Goal: Transaction & Acquisition: Subscribe to service/newsletter

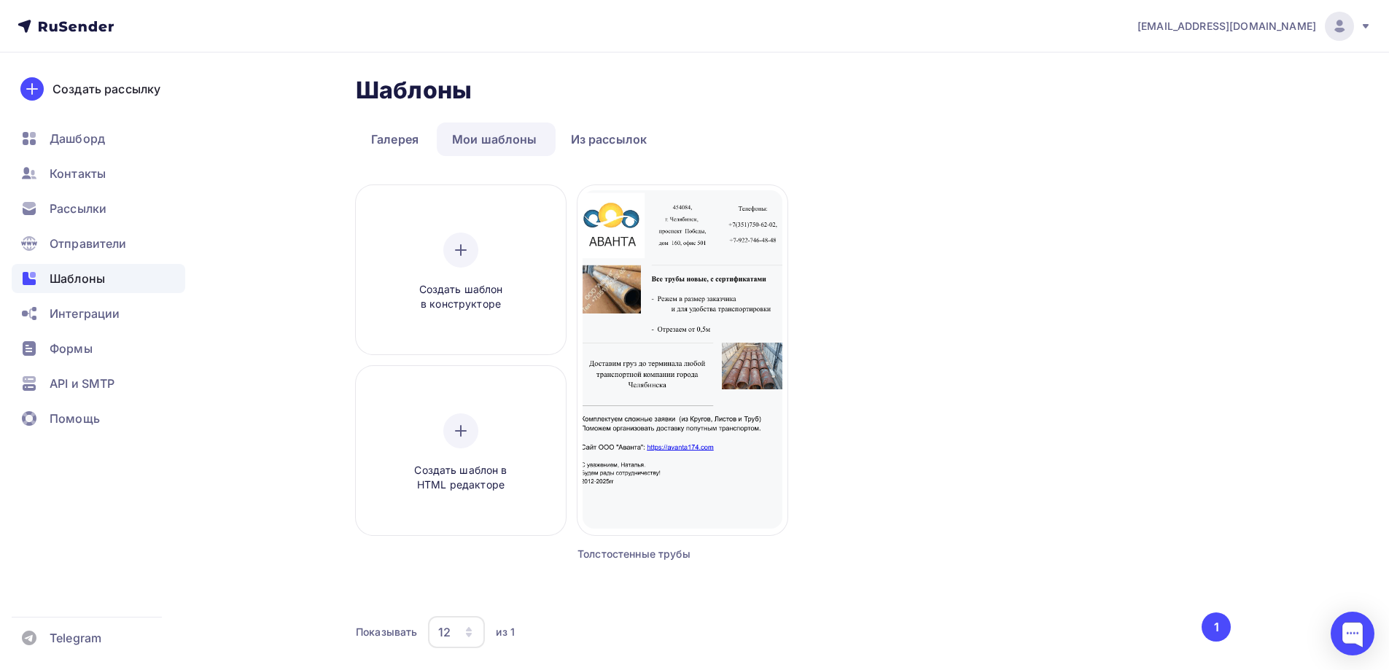
click at [1338, 28] on img at bounding box center [1340, 27] width 18 height 18
click at [1176, 54] on link "Аккаунт" at bounding box center [1240, 64] width 245 height 29
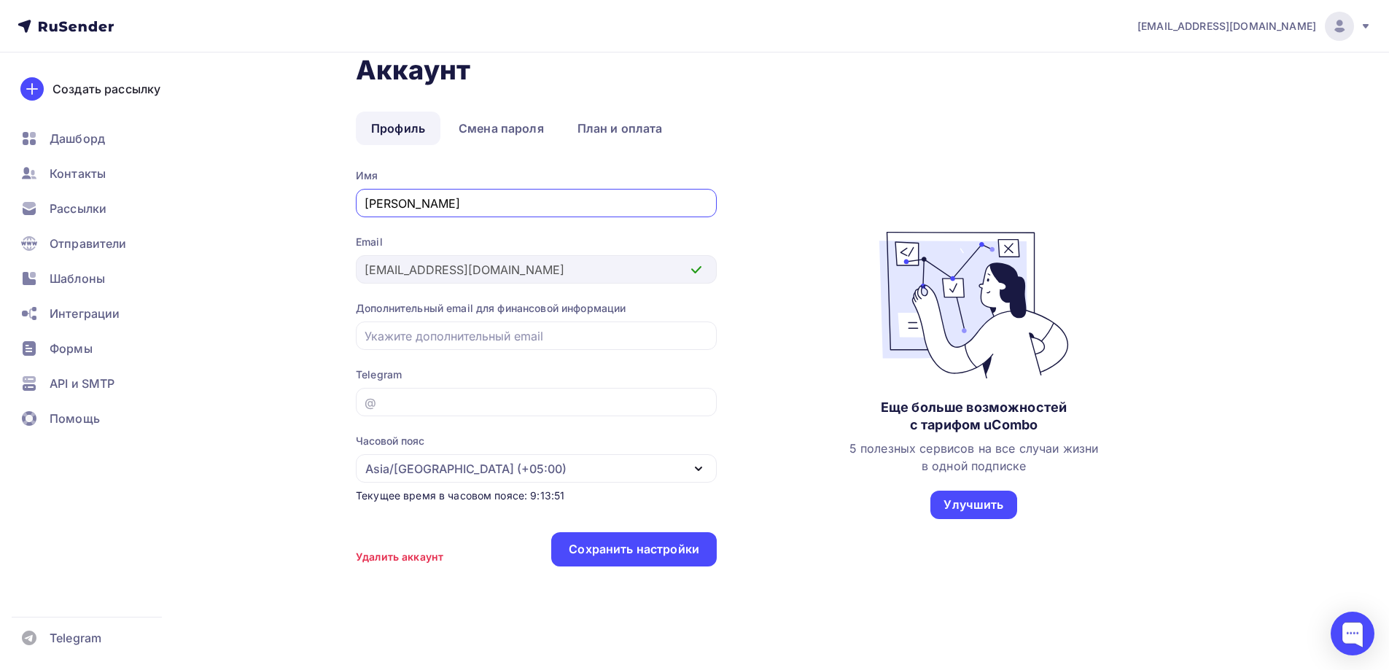
scroll to position [33, 0]
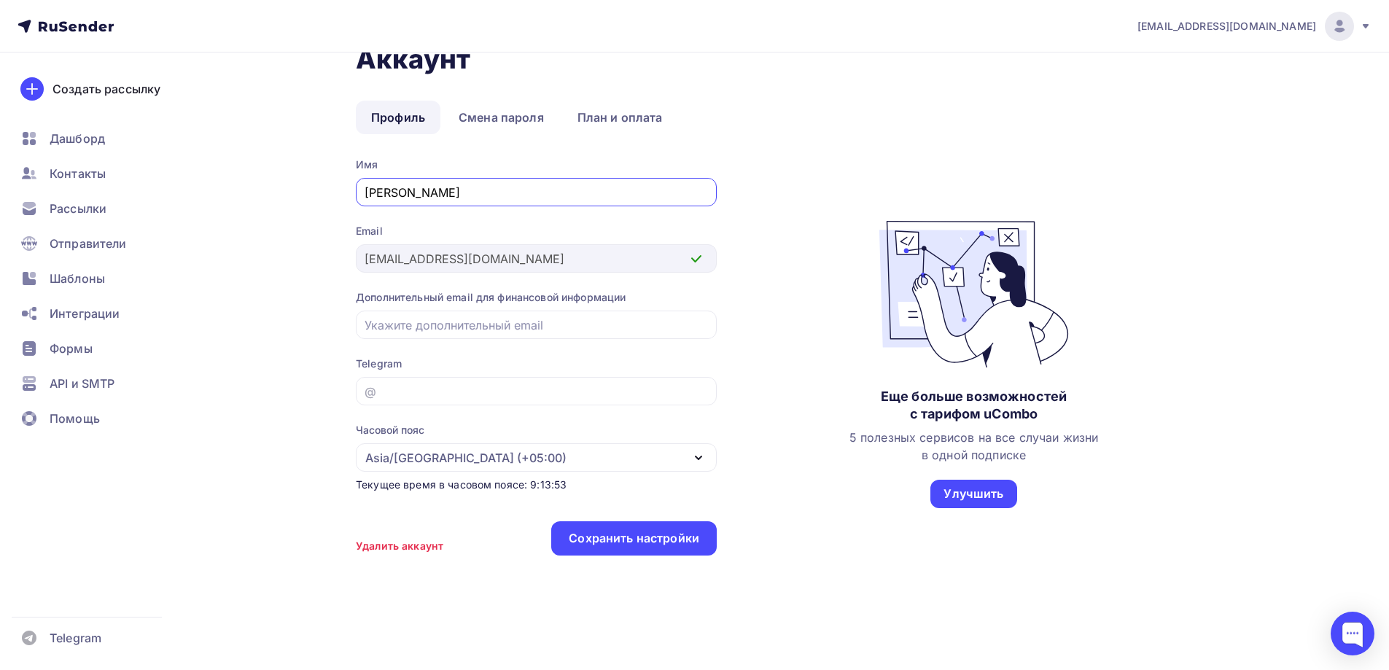
click at [1341, 24] on img at bounding box center [1340, 27] width 18 height 18
click at [1197, 88] on span "[DEMOGRAPHIC_DATA]" at bounding box center [1219, 94] width 133 height 18
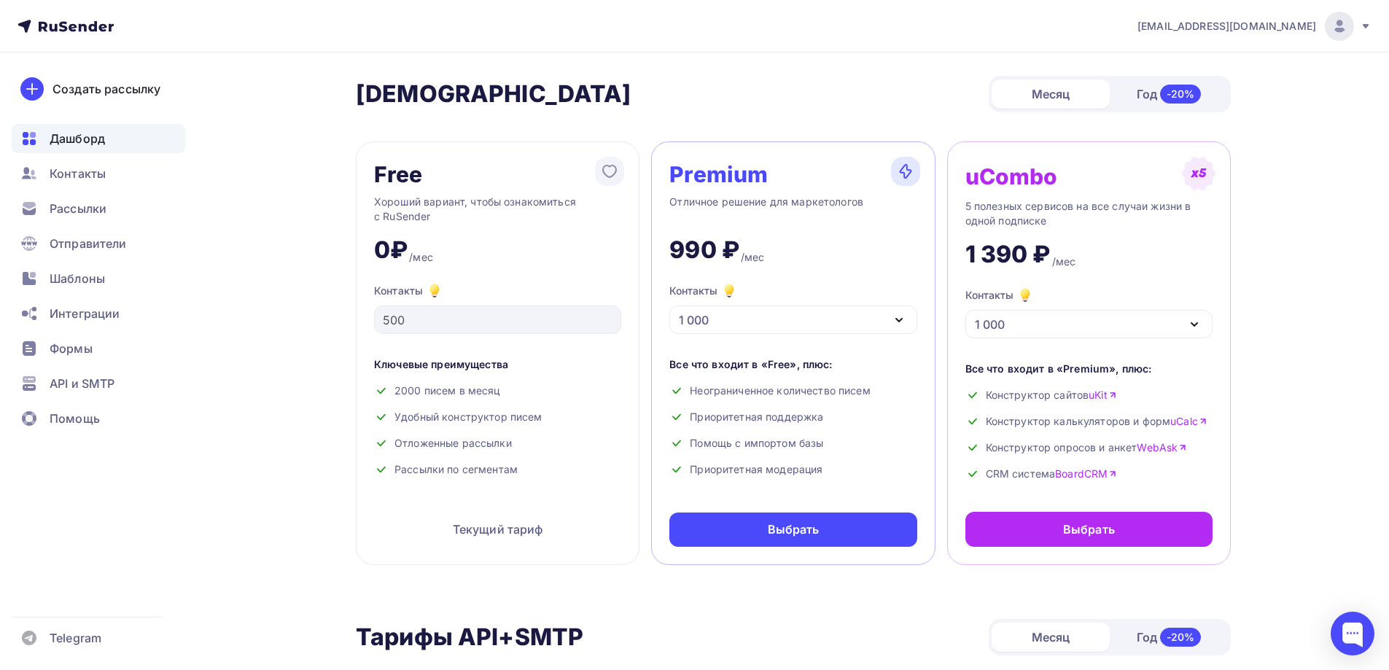
click at [76, 133] on span "Дашборд" at bounding box center [77, 139] width 55 height 18
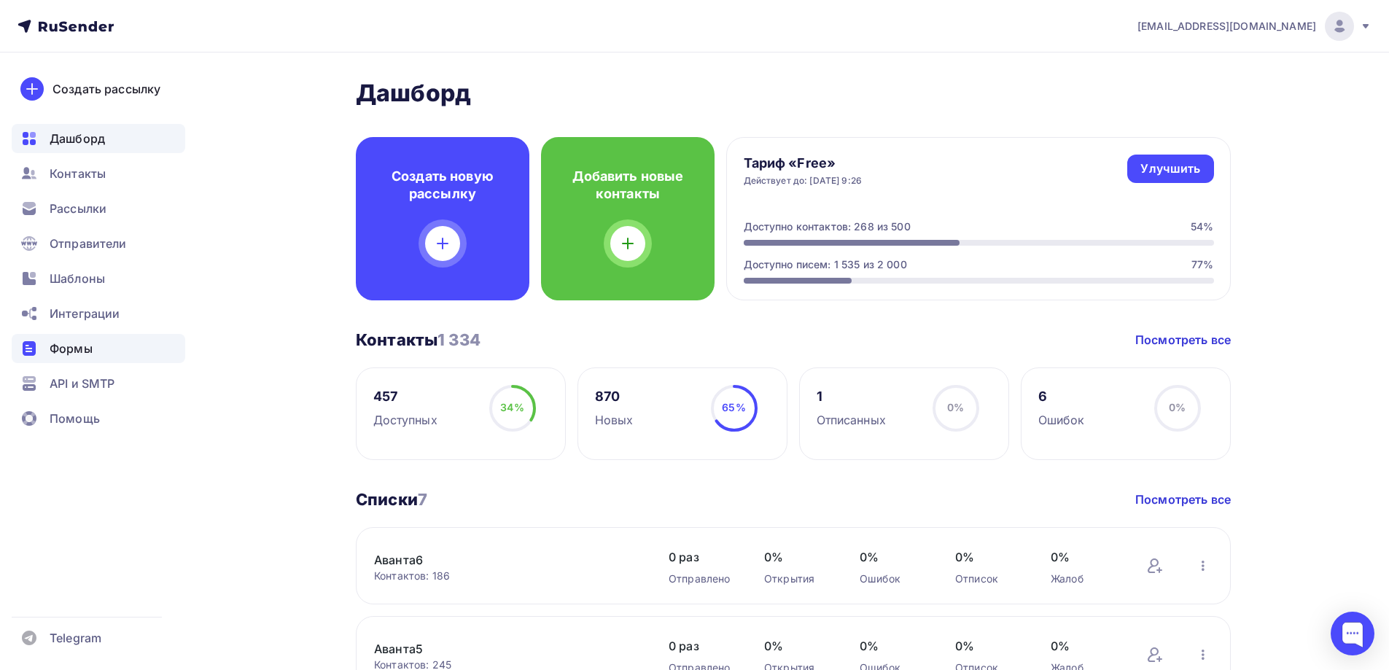
click at [49, 344] on div "Формы" at bounding box center [99, 348] width 174 height 29
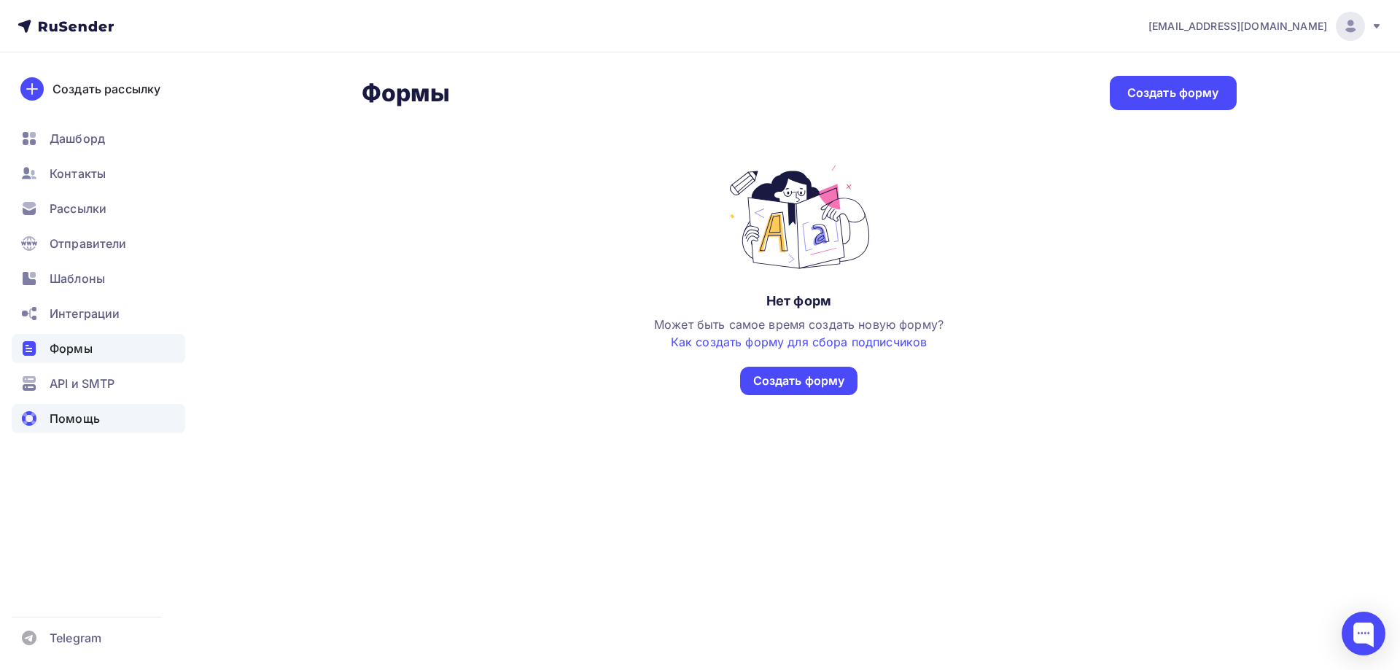
click at [74, 416] on span "Помощь" at bounding box center [75, 419] width 50 height 18
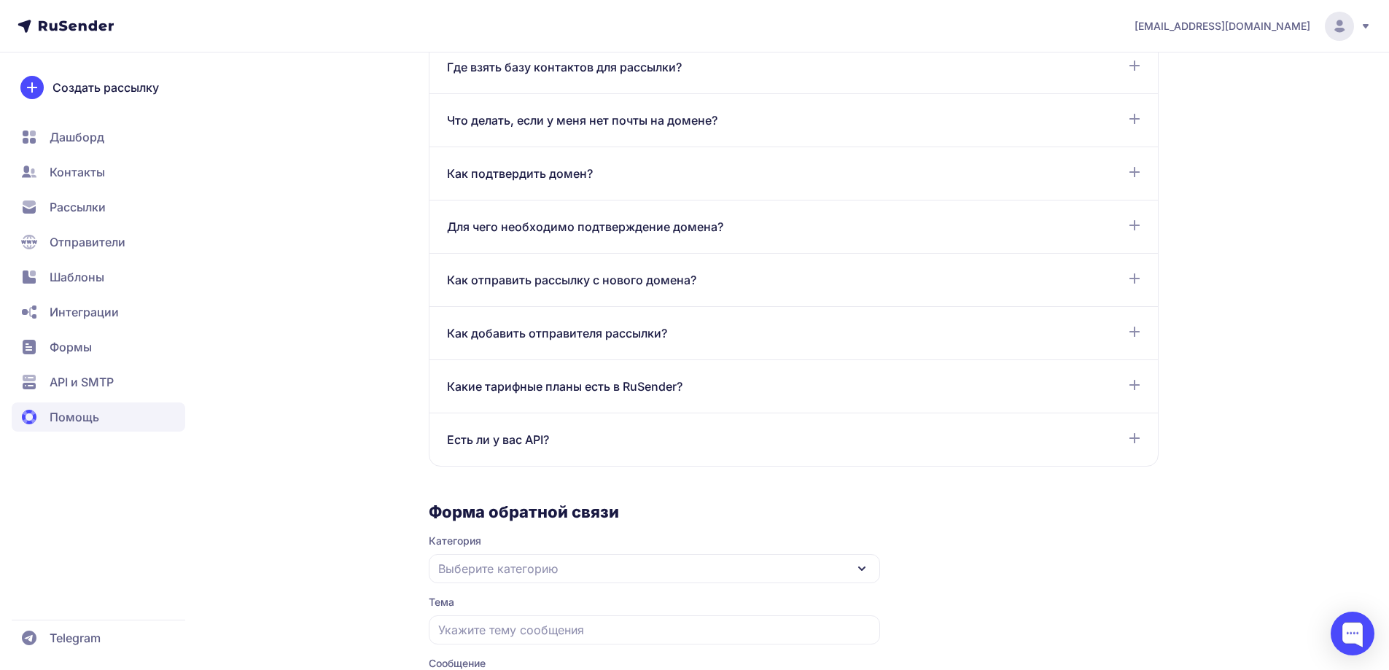
scroll to position [841, 0]
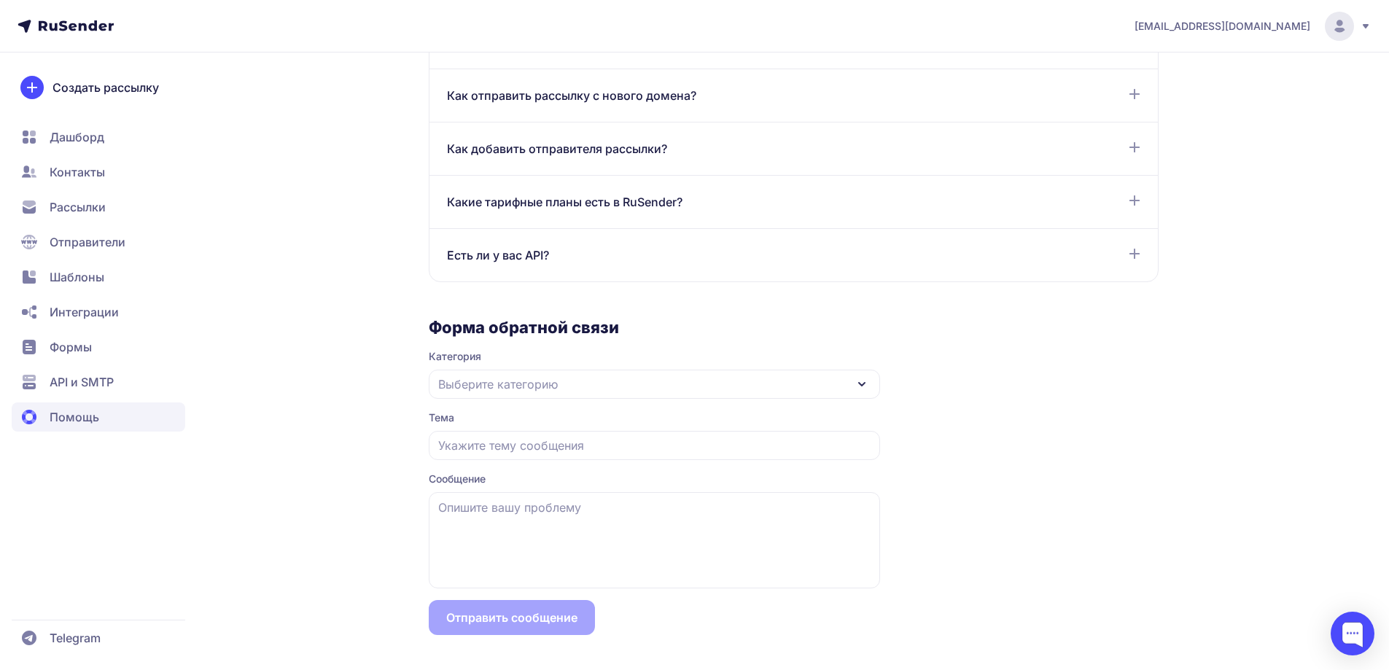
click at [98, 209] on span "Рассылки" at bounding box center [78, 207] width 56 height 18
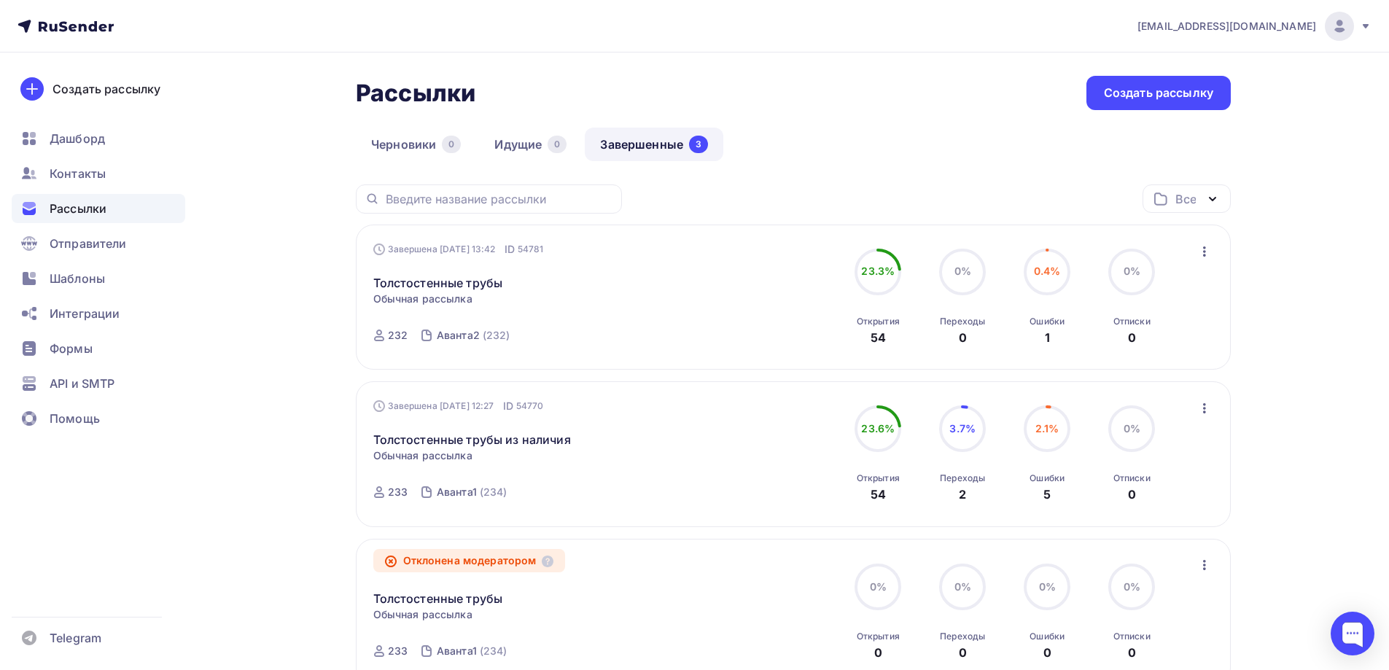
click at [1338, 21] on img at bounding box center [1340, 27] width 18 height 18
click at [1180, 66] on span "Аккаунт" at bounding box center [1177, 64] width 48 height 18
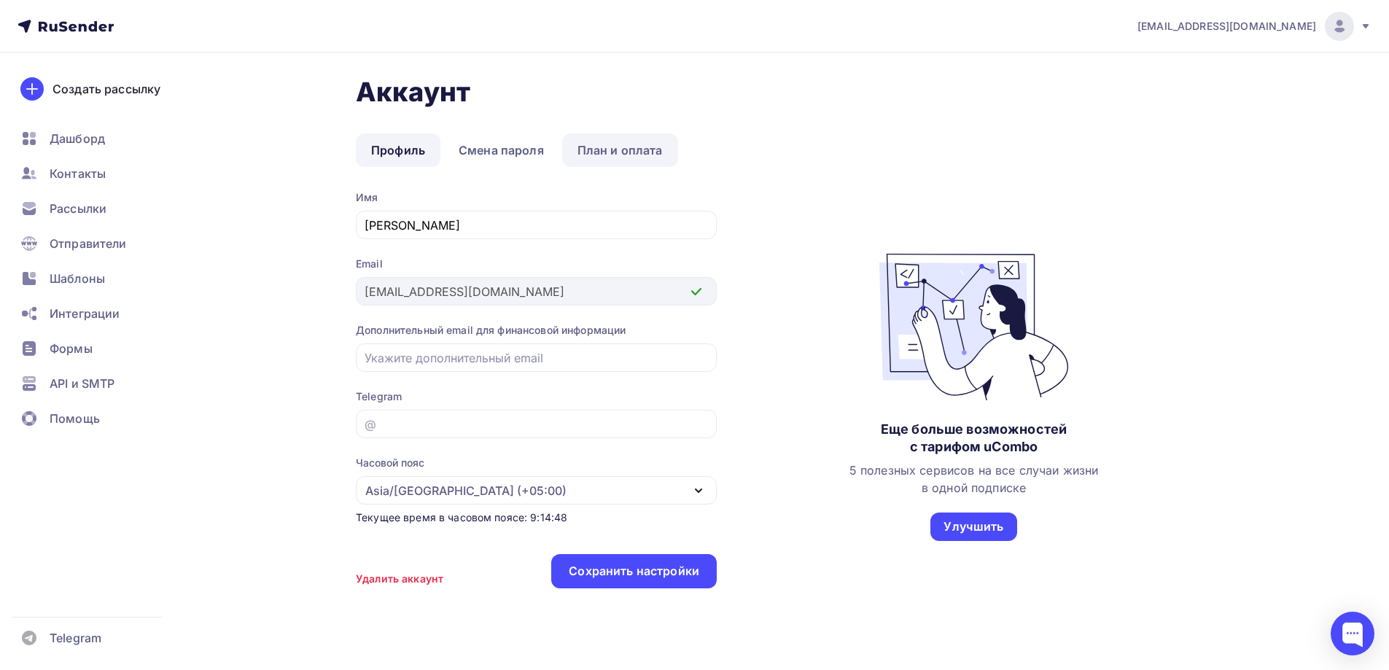
click at [628, 152] on link "План и оплата" at bounding box center [620, 150] width 116 height 34
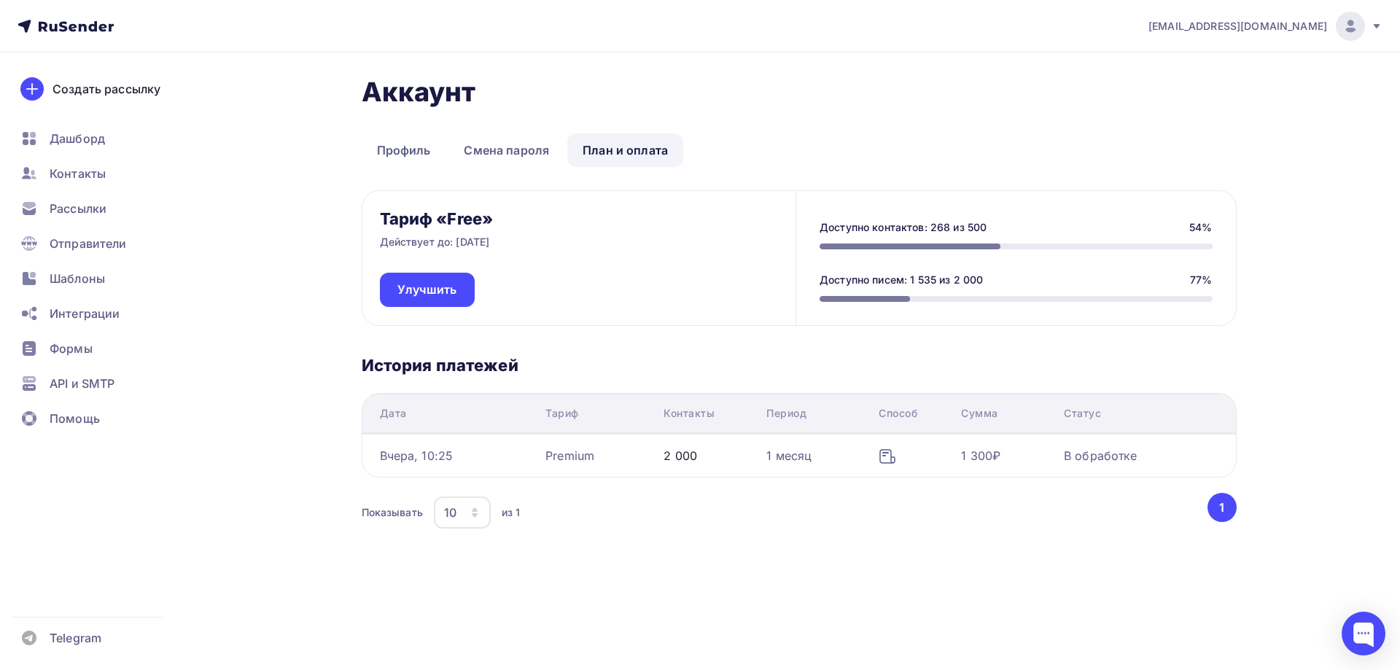
click at [885, 453] on icon at bounding box center [885, 453] width 5 height 0
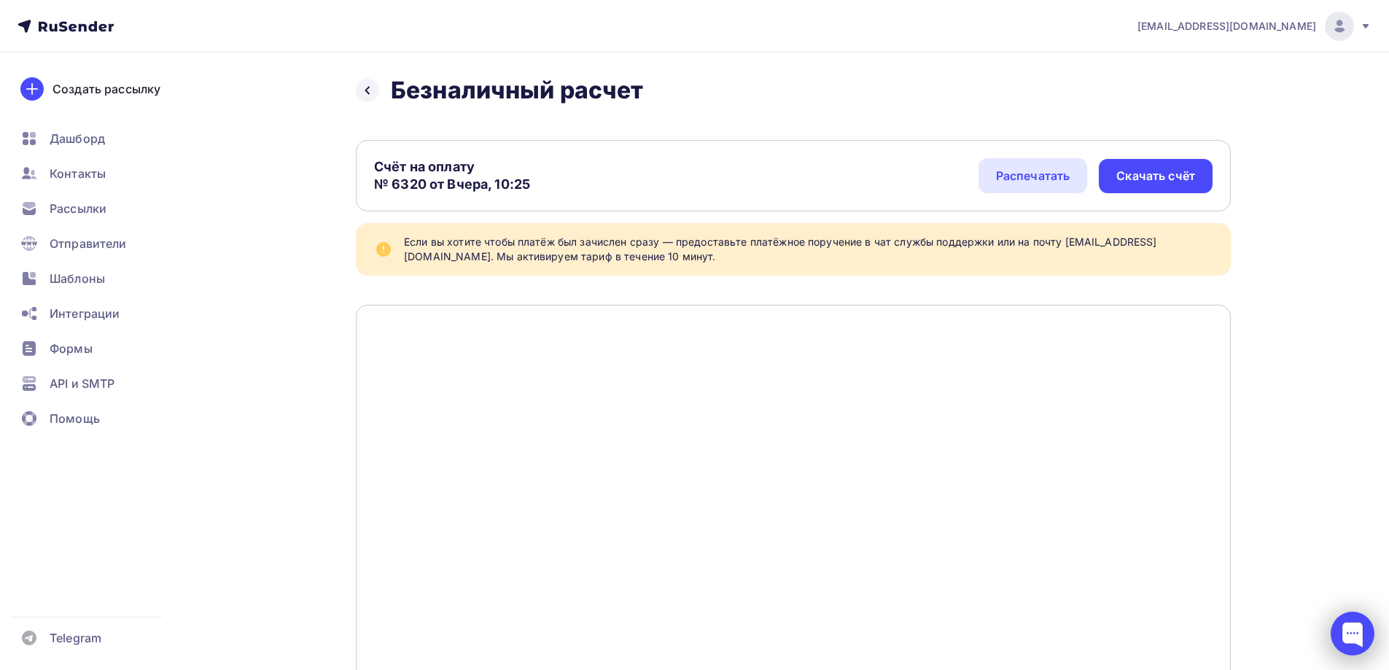
click at [1352, 643] on div at bounding box center [1353, 634] width 44 height 44
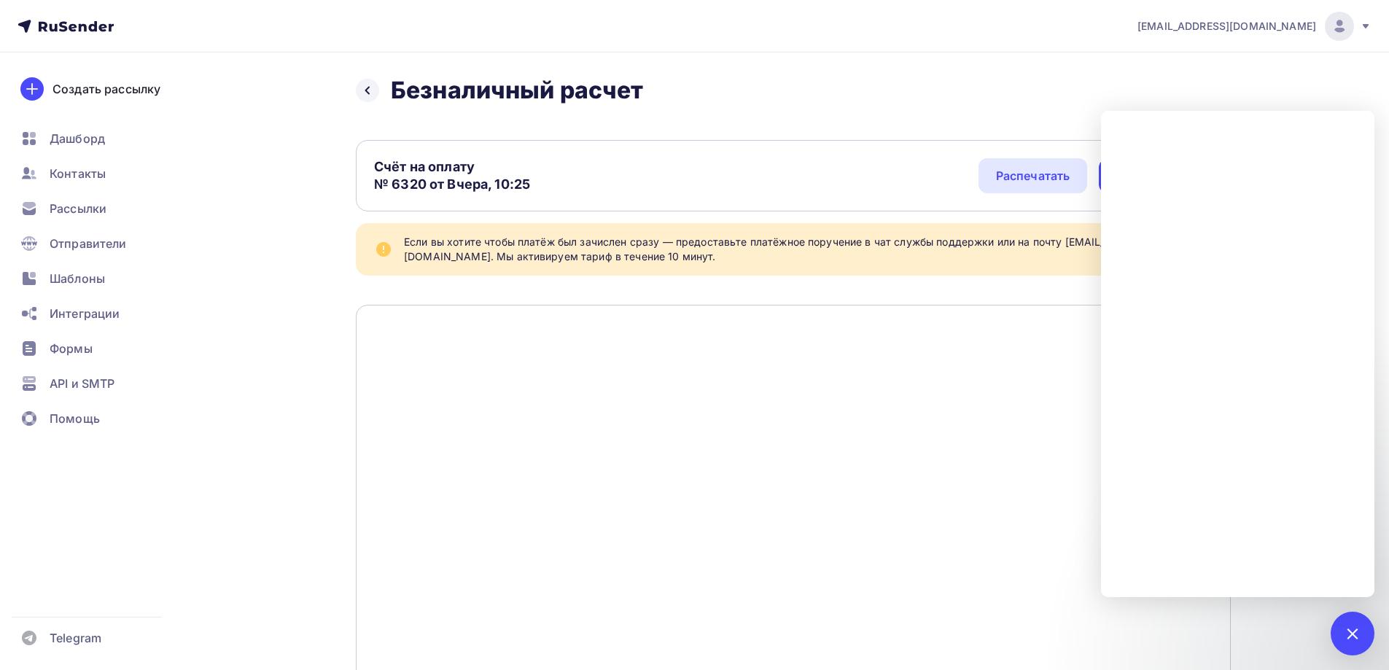
click at [1287, 16] on div "info@avanta174.com" at bounding box center [1255, 26] width 234 height 29
click at [1173, 88] on span "[DEMOGRAPHIC_DATA]" at bounding box center [1219, 94] width 133 height 18
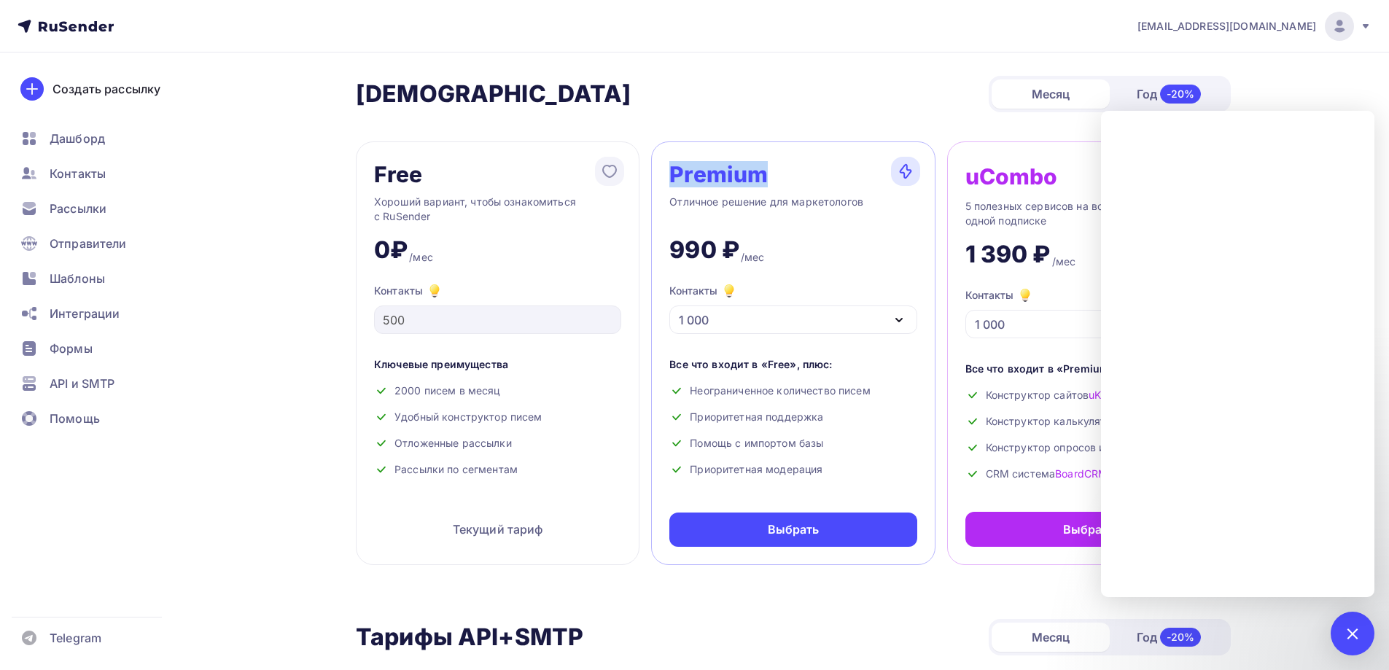
drag, startPoint x: 770, startPoint y: 182, endPoint x: 668, endPoint y: 182, distance: 102.1
click at [668, 182] on div "Premium Отличное решение для маркетологов 990 ₽ /мес Контакты 1 000 1 000 2 000…" at bounding box center [793, 353] width 284 height 424
copy div "Premium"
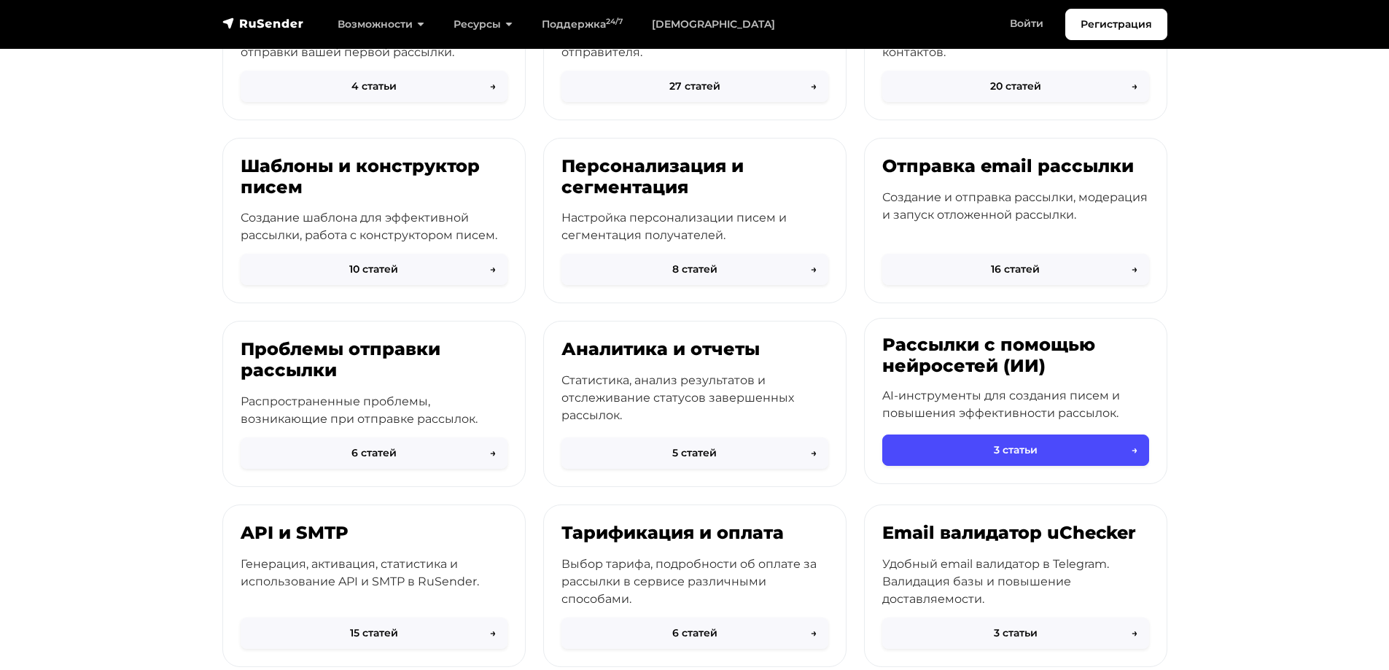
scroll to position [365, 0]
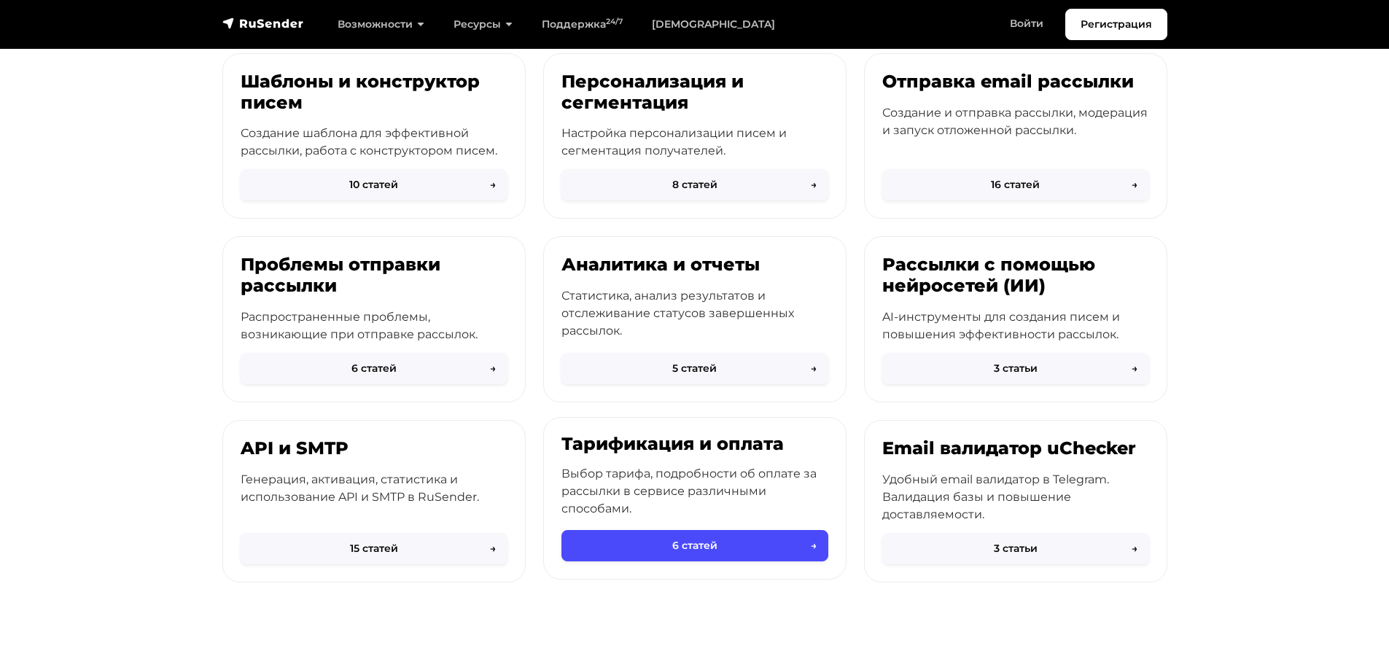
click at [740, 494] on p "Выбор тарифа, подробности об оплате за рассылки в сервисе различными способами." at bounding box center [695, 491] width 267 height 53
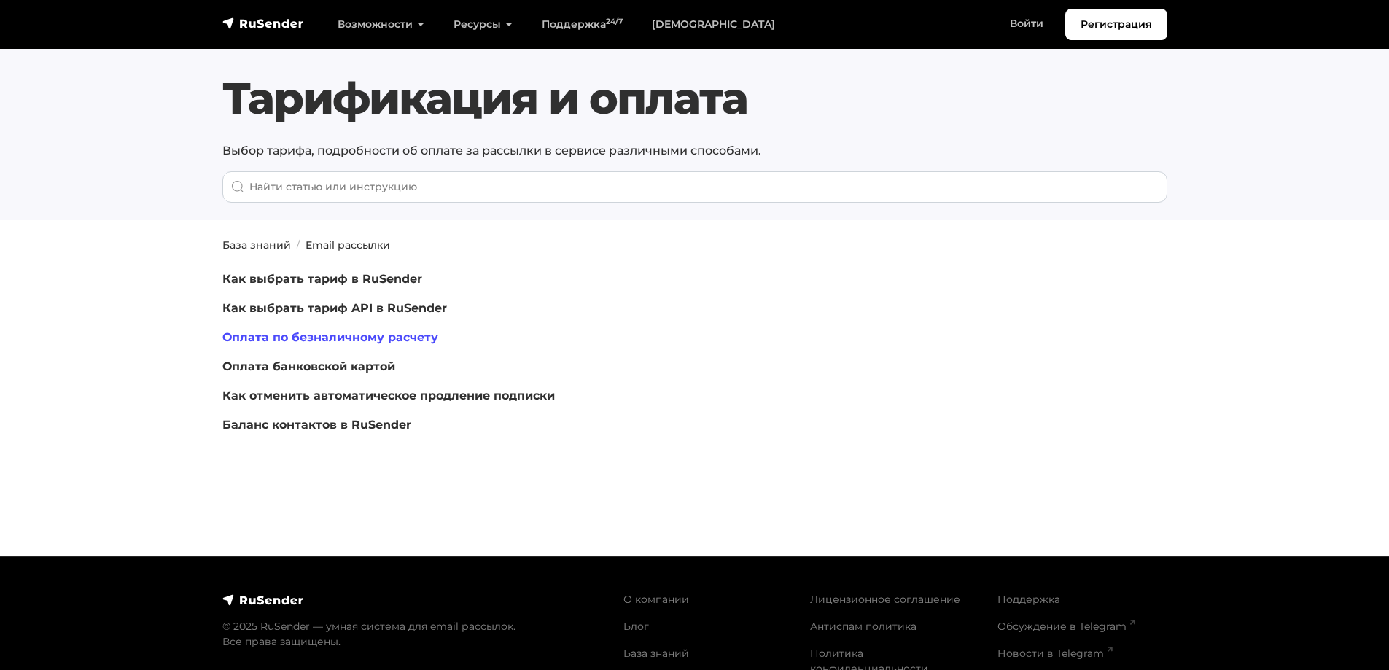
click at [368, 340] on link "Оплата по безналичному расчету" at bounding box center [330, 337] width 216 height 14
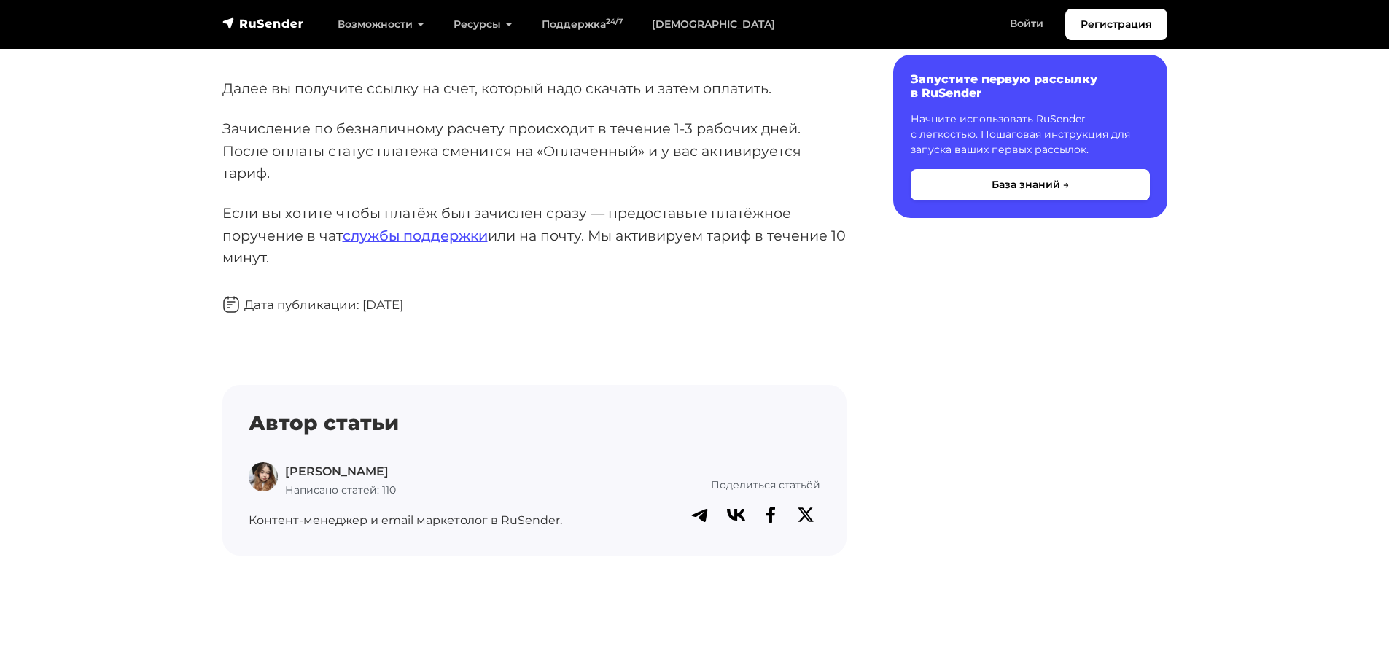
scroll to position [1969, 0]
